Goal: Book appointment/travel/reservation

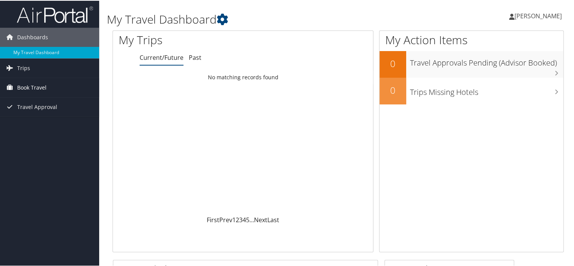
click at [32, 85] on span "Book Travel" at bounding box center [31, 86] width 29 height 19
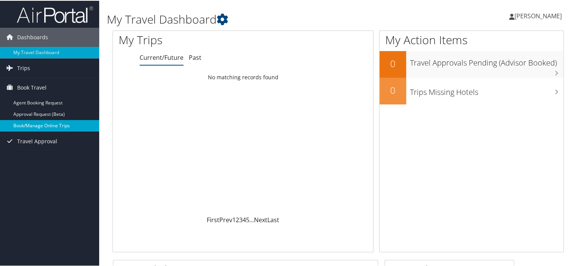
click at [59, 127] on link "Book/Manage Online Trips" at bounding box center [49, 124] width 99 height 11
